Goal: Information Seeking & Learning: Learn about a topic

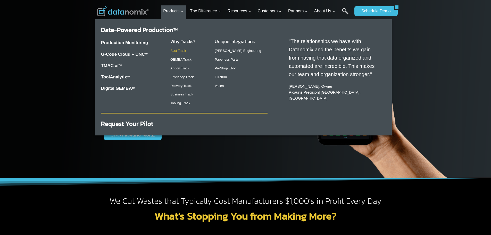
click at [180, 52] on link "Fast Track" at bounding box center [179, 51] width 16 height 4
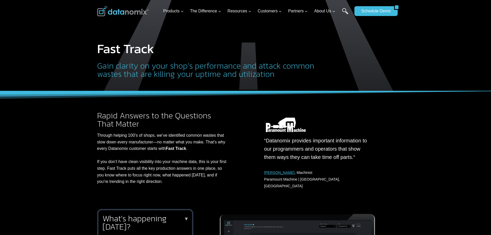
drag, startPoint x: 140, startPoint y: 112, endPoint x: 136, endPoint y: 112, distance: 4.1
drag, startPoint x: 136, startPoint y: 112, endPoint x: 118, endPoint y: 110, distance: 18.7
click at [118, 111] on h2 "Rapid Answers to the Questions That Matter" at bounding box center [163, 119] width 132 height 17
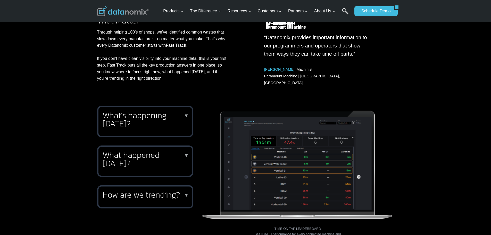
drag, startPoint x: 140, startPoint y: 80, endPoint x: 121, endPoint y: 73, distance: 20.3
click at [121, 73] on p "Through helping 100’s of shops, we’ve identified common wastes that slow down e…" at bounding box center [163, 55] width 132 height 53
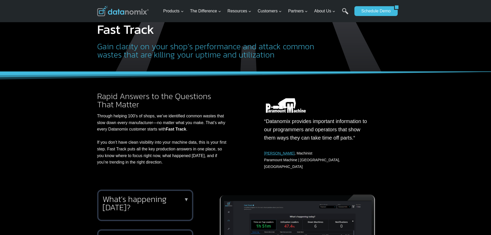
scroll to position [0, 0]
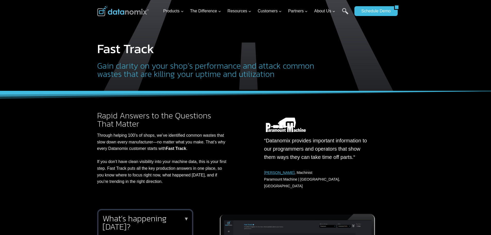
drag, startPoint x: 155, startPoint y: 80, endPoint x: 169, endPoint y: 36, distance: 46.6
click at [167, 46] on h1 "Fast Track" at bounding box center [210, 48] width 226 height 13
